Goal: Information Seeking & Learning: Learn about a topic

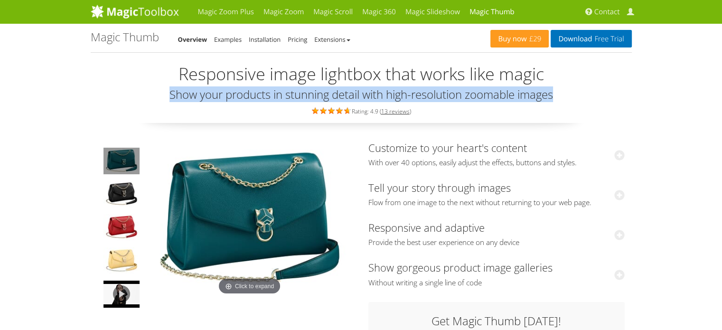
drag, startPoint x: 163, startPoint y: 94, endPoint x: 560, endPoint y: 92, distance: 396.3
click at [560, 92] on h3 "Show your products in stunning detail with high-resolution zoomable images" at bounding box center [361, 94] width 541 height 12
copy h3 "Show your products in stunning detail with high-resolution zoomable images"
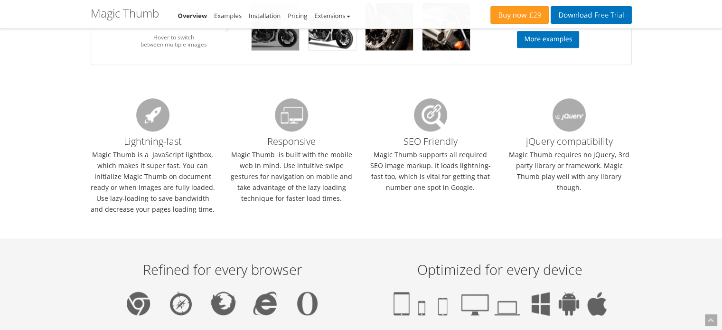
scroll to position [902, 0]
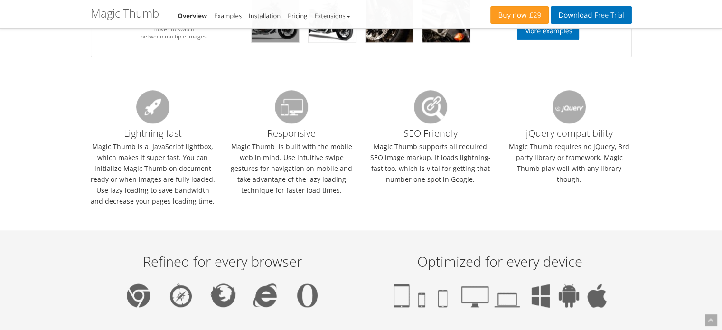
drag, startPoint x: 94, startPoint y: 142, endPoint x: 216, endPoint y: 195, distance: 133.5
click at [216, 195] on div "Lightning-fast Magic Thumb is a JavaScript lightbox, which makes it super fast.…" at bounding box center [153, 145] width 139 height 121
click at [253, 202] on div "Responsive Magic Thumb is built with the mobile web in mind. Use intuitive swip…" at bounding box center [291, 145] width 139 height 121
select select "Photo 2"
click at [291, 123] on h3 "Responsive" at bounding box center [291, 114] width 125 height 48
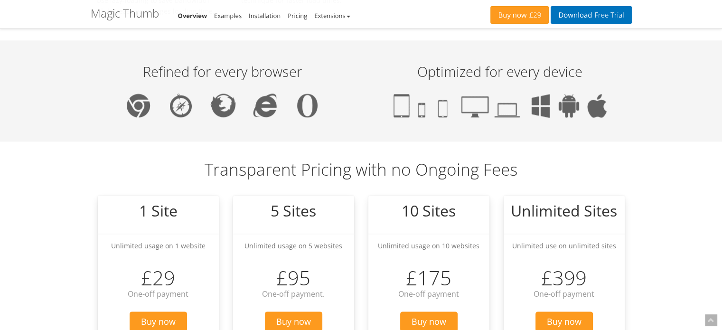
scroll to position [949, 0]
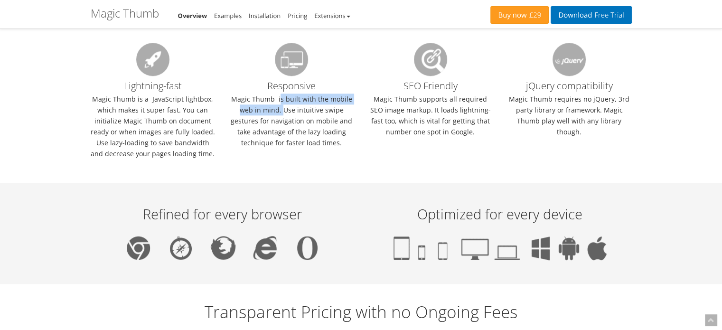
drag, startPoint x: 278, startPoint y: 96, endPoint x: 281, endPoint y: 106, distance: 10.1
click at [281, 106] on div "Responsive Magic Thumb is built with the mobile web in mind. Use intuitive swip…" at bounding box center [291, 98] width 139 height 121
click at [311, 112] on div "Responsive Magic Thumb is built with the mobile web in mind. Use intuitive swip…" at bounding box center [291, 98] width 139 height 121
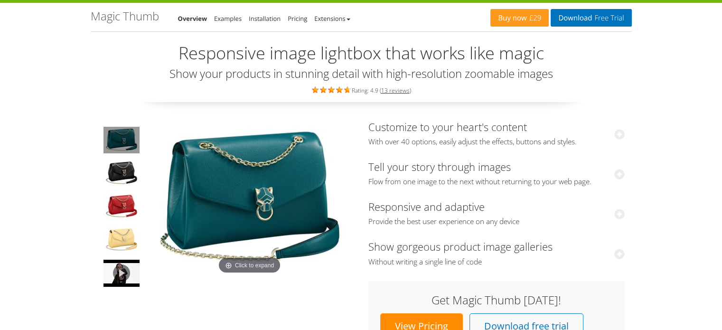
scroll to position [0, 0]
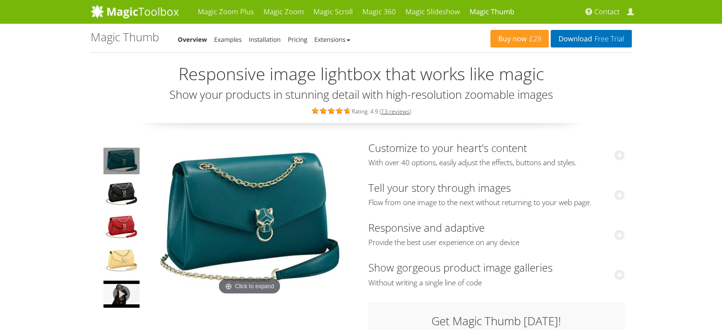
click at [142, 36] on h1 "Magic Thumb" at bounding box center [125, 37] width 68 height 12
click at [128, 41] on h1 "Magic Thumb" at bounding box center [125, 37] width 68 height 12
